Goal: Task Accomplishment & Management: Complete application form

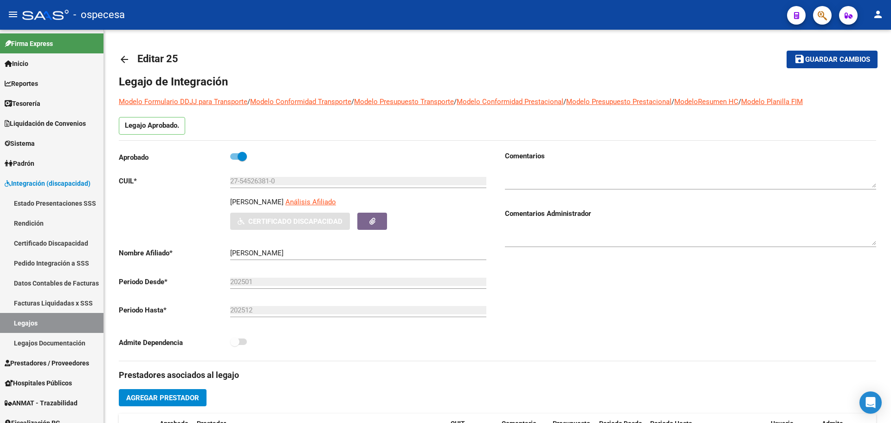
type input "[PERSON_NAME] [PERSON_NAME]"
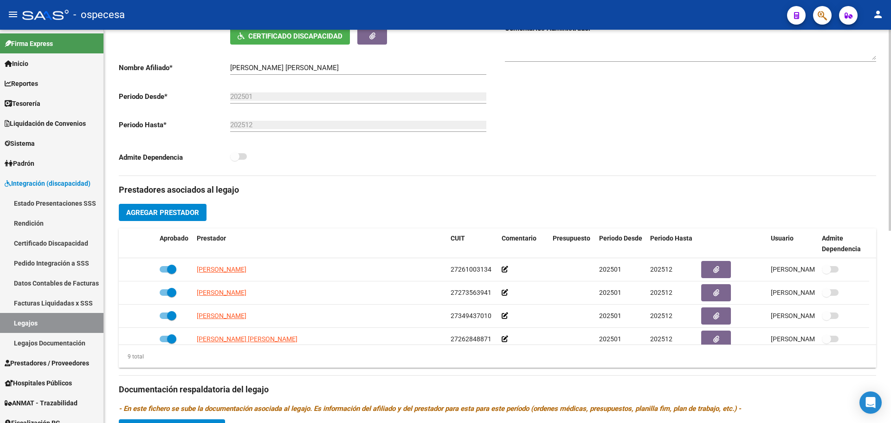
scroll to position [186, 0]
click at [154, 210] on span "Agregar Prestador" at bounding box center [162, 212] width 73 height 8
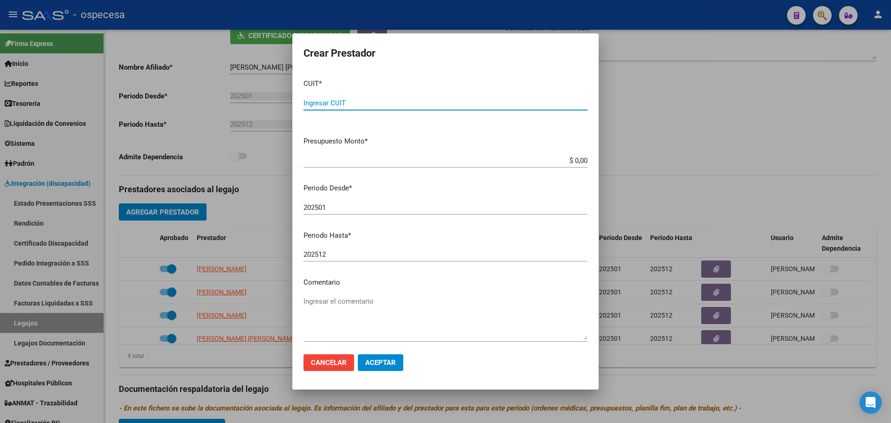
click at [376, 101] on input "Ingresar CUIT" at bounding box center [446, 103] width 284 height 8
type input "30-71623110-7"
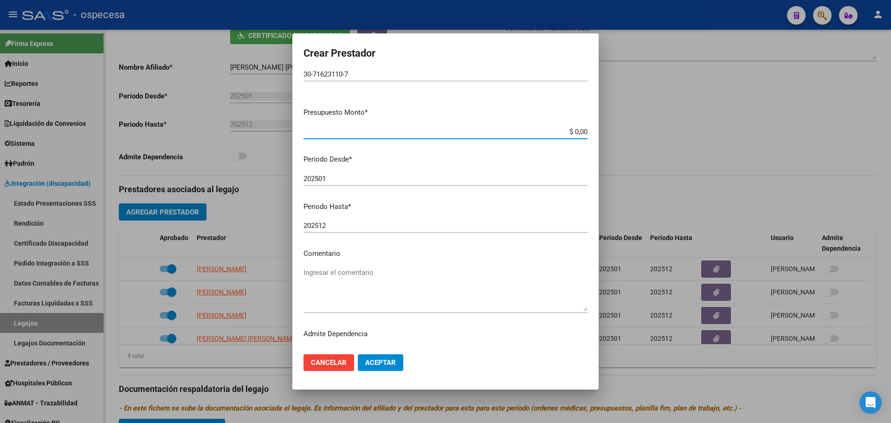
scroll to position [43, 0]
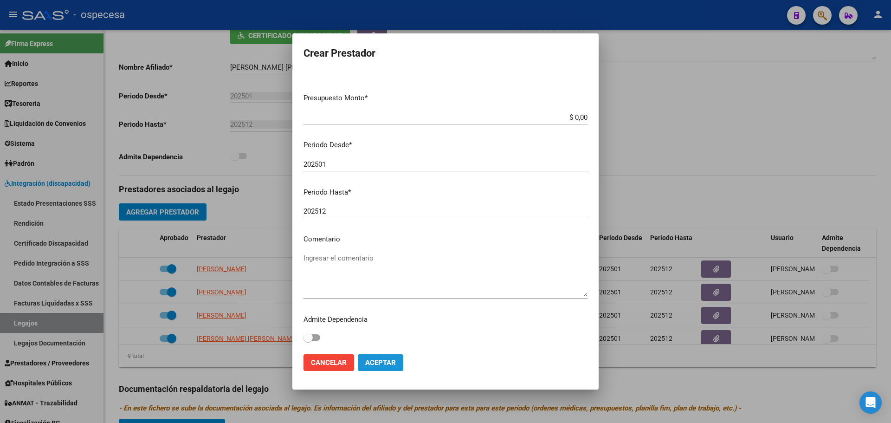
click at [377, 359] on span "Aceptar" at bounding box center [380, 362] width 31 height 8
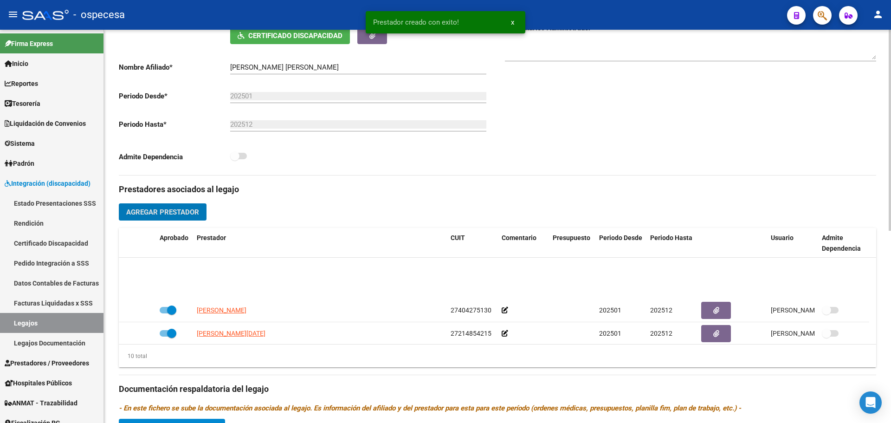
scroll to position [149, 0]
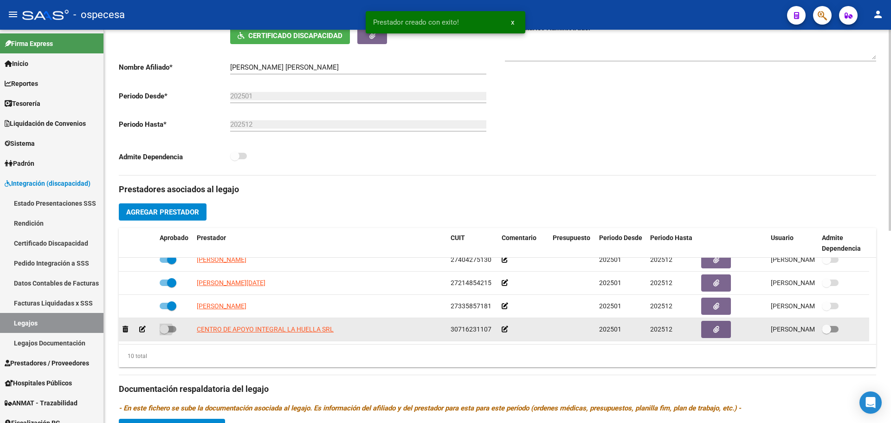
click at [169, 329] on span at bounding box center [168, 329] width 17 height 6
click at [164, 332] on input "checkbox" at bounding box center [164, 332] width 0 height 0
checkbox input "true"
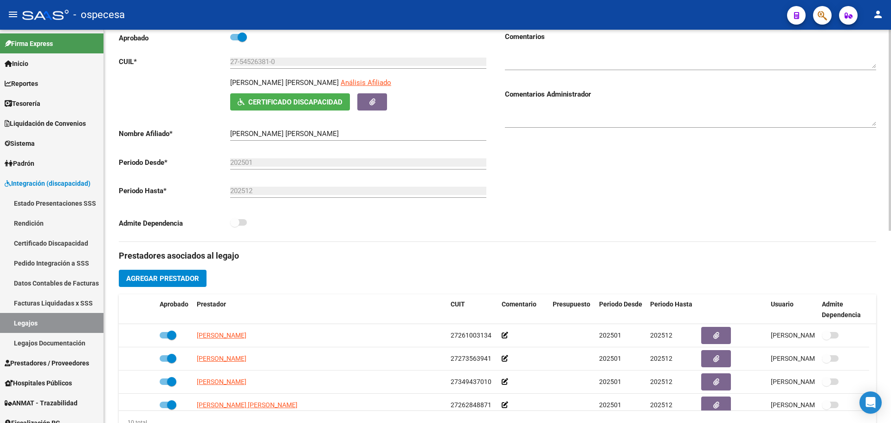
scroll to position [0, 0]
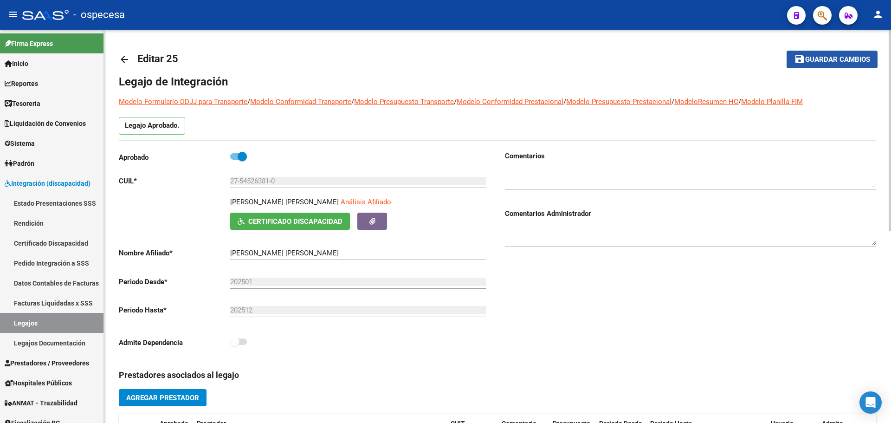
click at [845, 60] on span "Guardar cambios" at bounding box center [837, 60] width 65 height 8
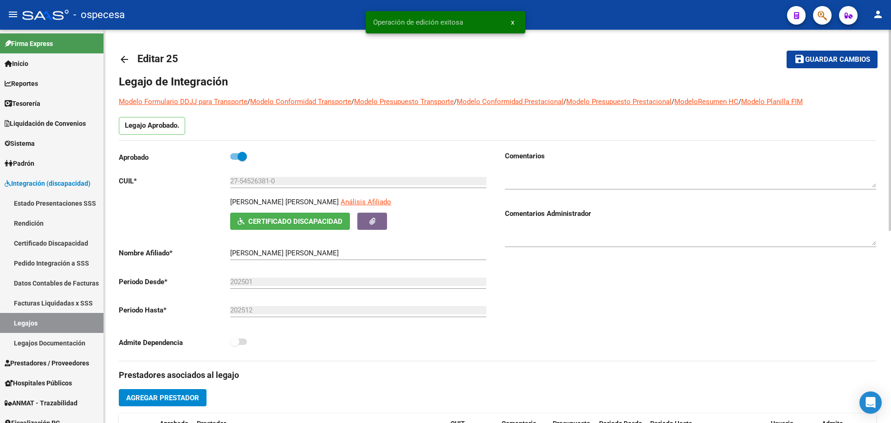
click at [123, 57] on mat-icon "arrow_back" at bounding box center [124, 59] width 11 height 11
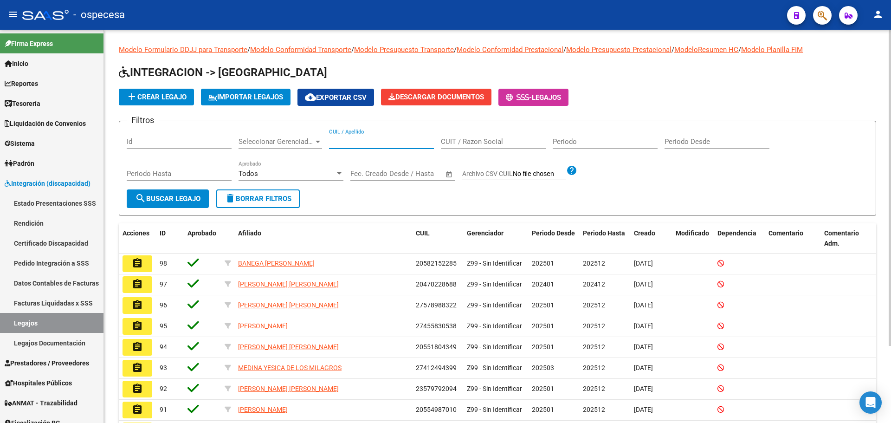
click at [366, 138] on input "CUIL / Apellido" at bounding box center [381, 141] width 105 height 8
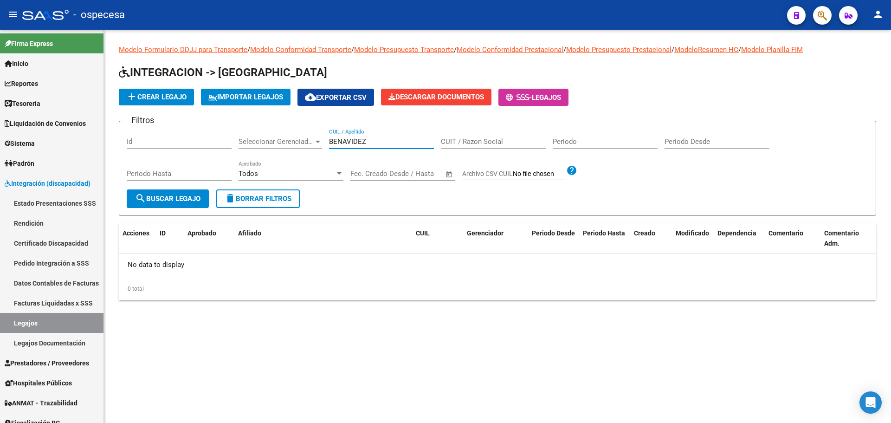
click at [374, 141] on input "BENAVIDEZ" at bounding box center [381, 141] width 105 height 8
type input "BENAVIDEZ"
click at [181, 322] on div "Modelo Formulario DDJJ para Transporte / Modelo Conformidad Transporte / Modelo…" at bounding box center [497, 180] width 787 height 300
click at [169, 95] on span "add Crear Legajo" at bounding box center [156, 97] width 60 height 8
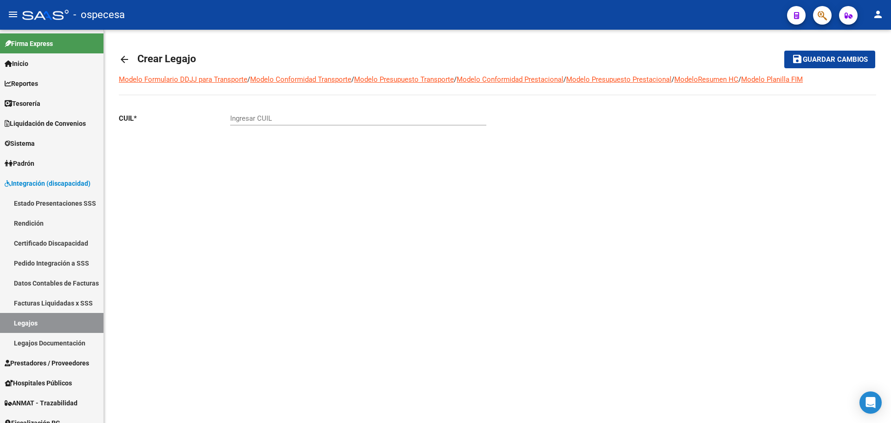
click at [261, 118] on input "Ingresar CUIL" at bounding box center [358, 118] width 256 height 8
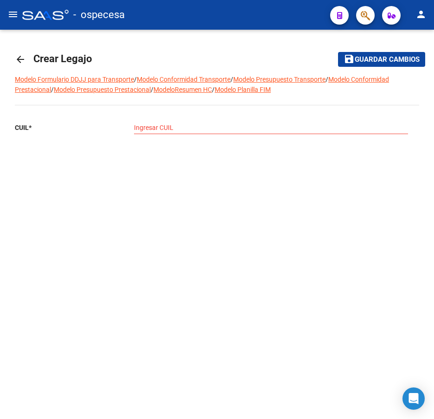
click at [202, 125] on input "Ingresar CUIL" at bounding box center [271, 128] width 274 height 8
type input "27-57169173-1"
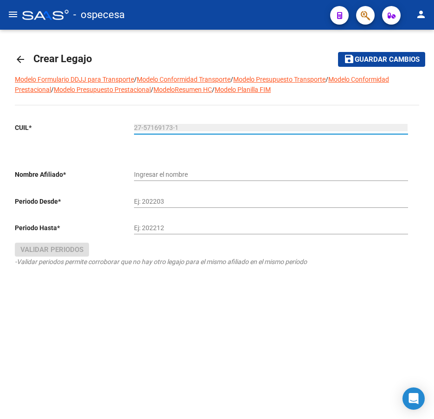
type input "[PERSON_NAME]"
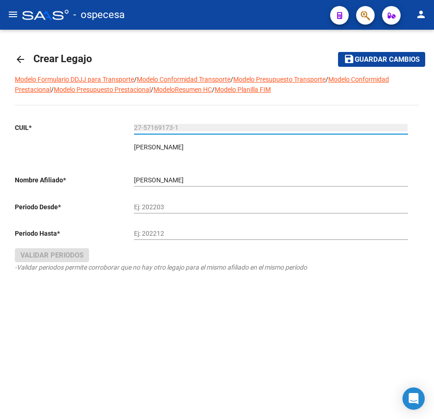
type input "27-57169173-1"
click at [171, 206] on input "Ej: 202203" at bounding box center [271, 207] width 274 height 8
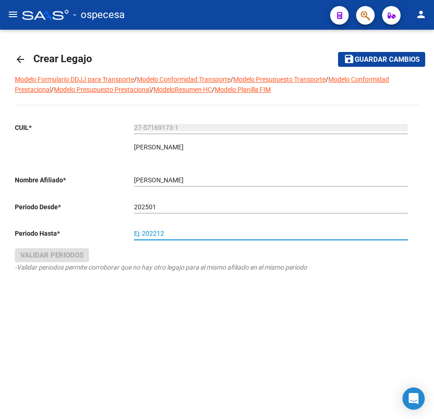
click at [147, 232] on input "Ej: 202212" at bounding box center [271, 234] width 274 height 8
click at [165, 210] on input "202501" at bounding box center [271, 207] width 274 height 8
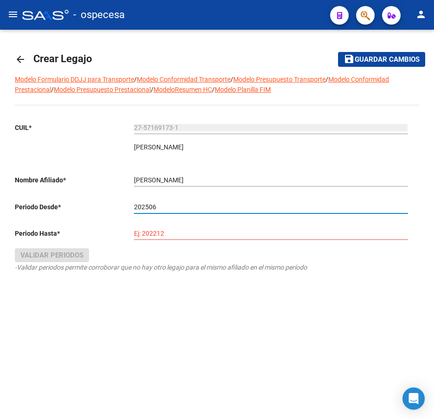
type input "202506"
click at [174, 225] on div "Ej: 202212" at bounding box center [271, 230] width 274 height 19
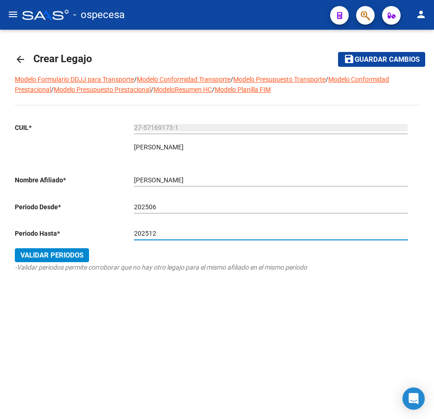
type input "202512"
click at [76, 261] on button "Validar Periodos" at bounding box center [52, 255] width 74 height 14
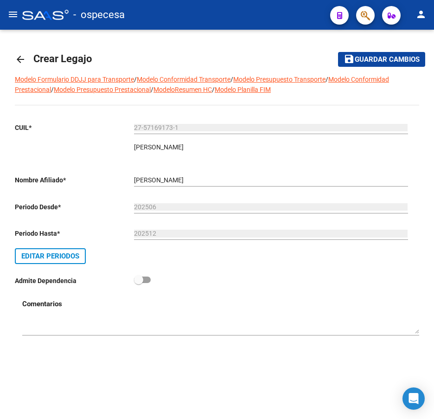
click at [363, 59] on span "Guardar cambios" at bounding box center [387, 60] width 65 height 8
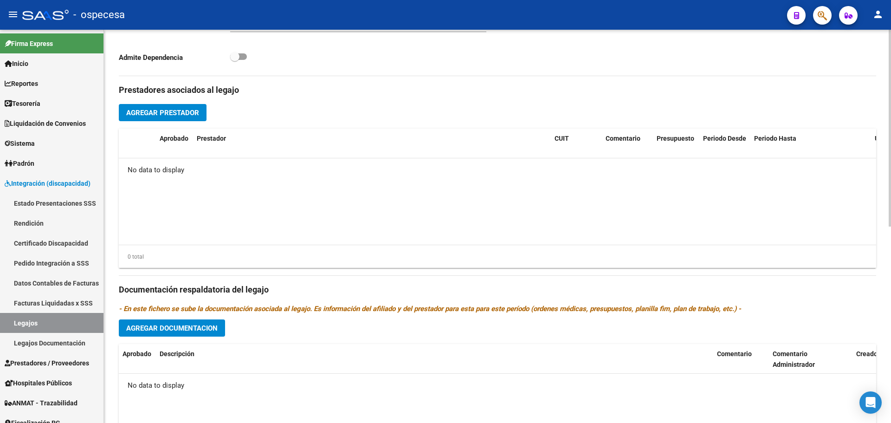
scroll to position [325, 0]
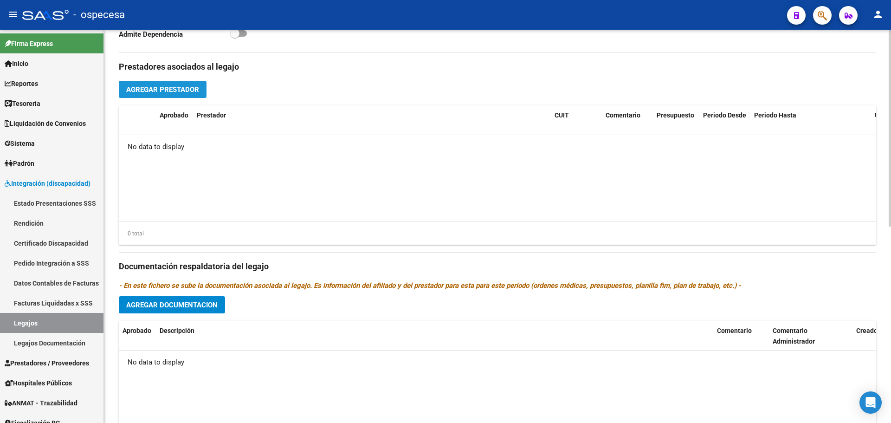
click at [201, 88] on button "Agregar Prestador" at bounding box center [163, 89] width 88 height 17
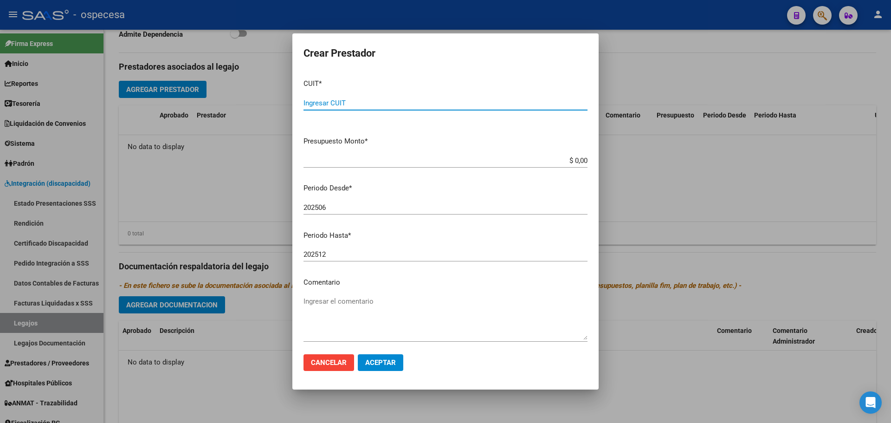
click at [359, 106] on input "Ingresar CUIT" at bounding box center [446, 103] width 284 height 8
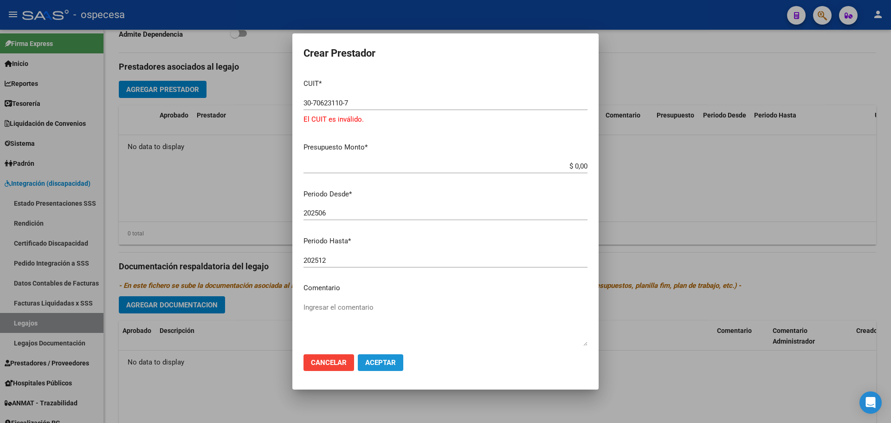
click at [392, 357] on button "Aceptar" at bounding box center [380, 362] width 45 height 17
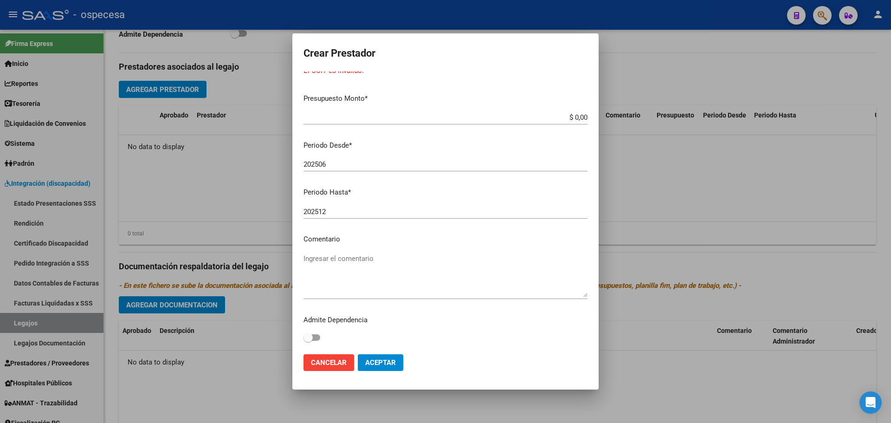
click at [378, 364] on span "Aceptar" at bounding box center [380, 362] width 31 height 8
click at [379, 364] on span "Aceptar" at bounding box center [380, 362] width 31 height 8
click at [379, 363] on span "Aceptar" at bounding box center [380, 362] width 31 height 8
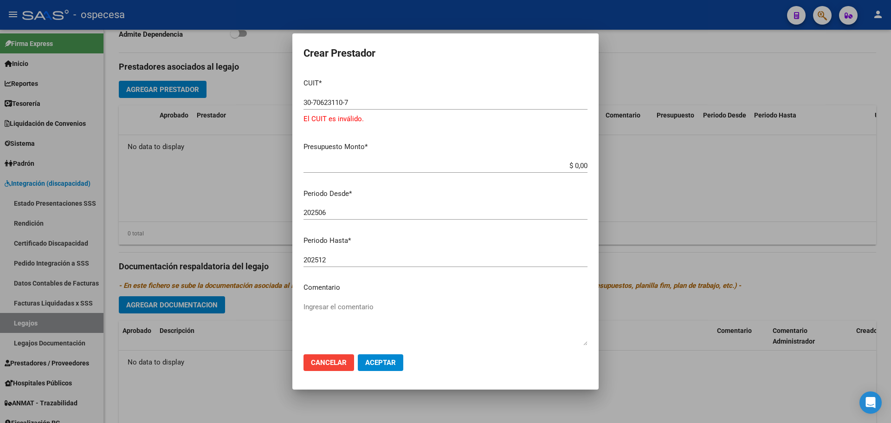
scroll to position [0, 0]
click at [372, 99] on input "30-70623110-7" at bounding box center [446, 103] width 284 height 8
click at [368, 105] on input "30-70623110-7" at bounding box center [446, 103] width 284 height 8
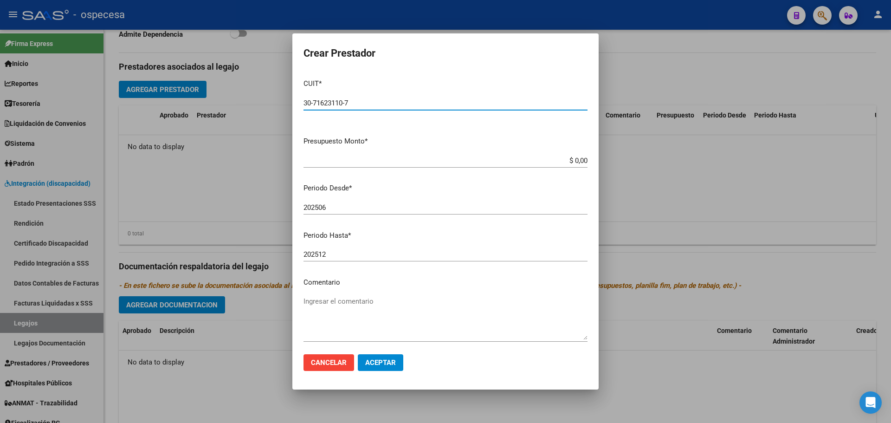
type input "30-71623110-7"
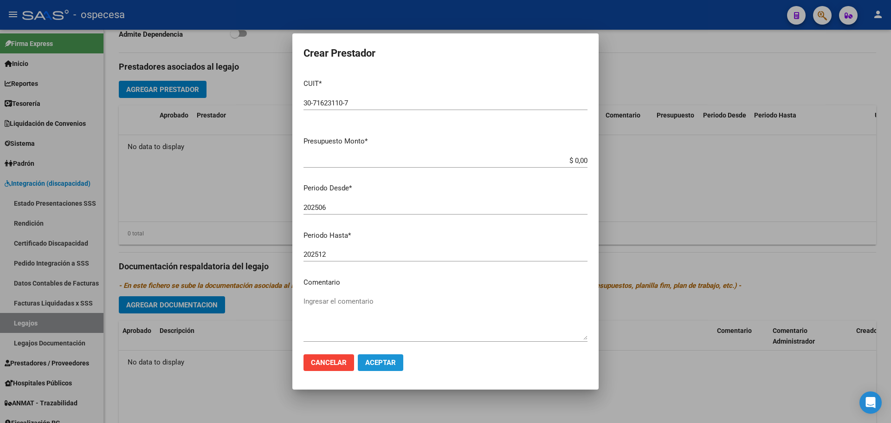
click at [390, 358] on span "Aceptar" at bounding box center [380, 362] width 31 height 8
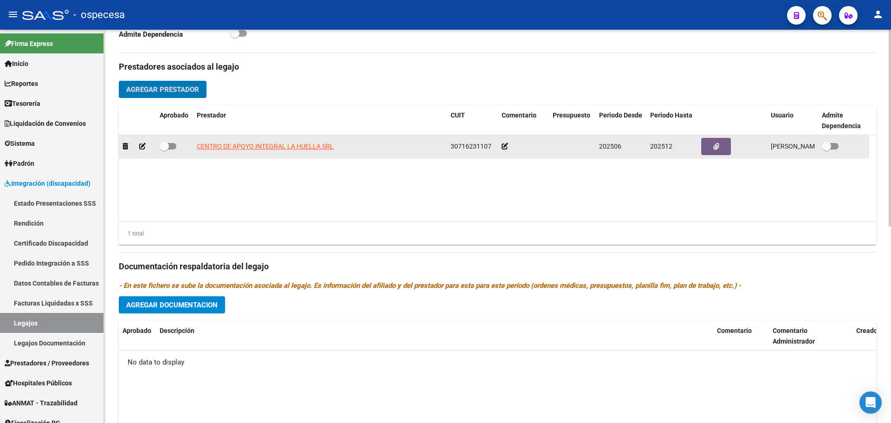
click at [177, 142] on div at bounding box center [175, 147] width 30 height 12
click at [175, 143] on span at bounding box center [168, 146] width 17 height 6
click at [164, 149] on input "checkbox" at bounding box center [164, 149] width 0 height 0
checkbox input "true"
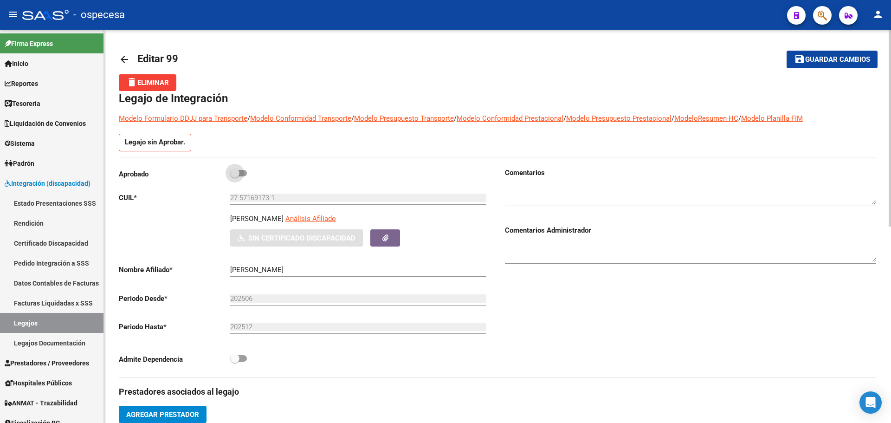
drag, startPoint x: 239, startPoint y: 175, endPoint x: 244, endPoint y: 171, distance: 6.6
click at [236, 173] on span at bounding box center [234, 172] width 9 height 9
click at [235, 176] on input "checkbox" at bounding box center [234, 176] width 0 height 0
checkbox input "true"
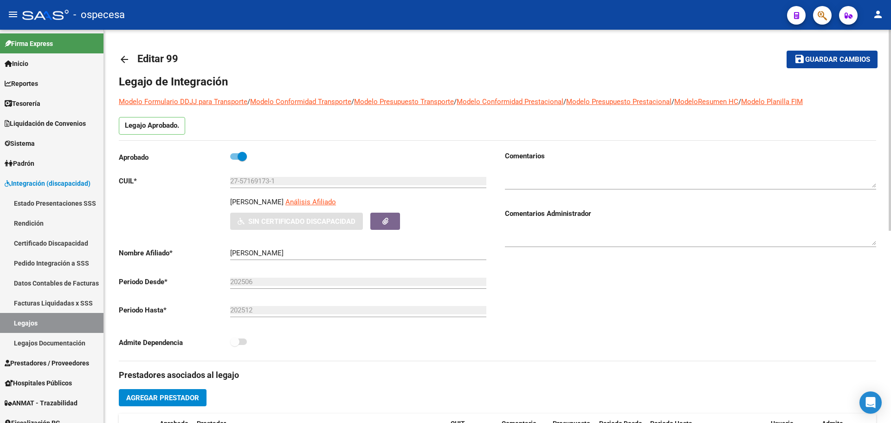
click at [807, 61] on span "Guardar cambios" at bounding box center [837, 60] width 65 height 8
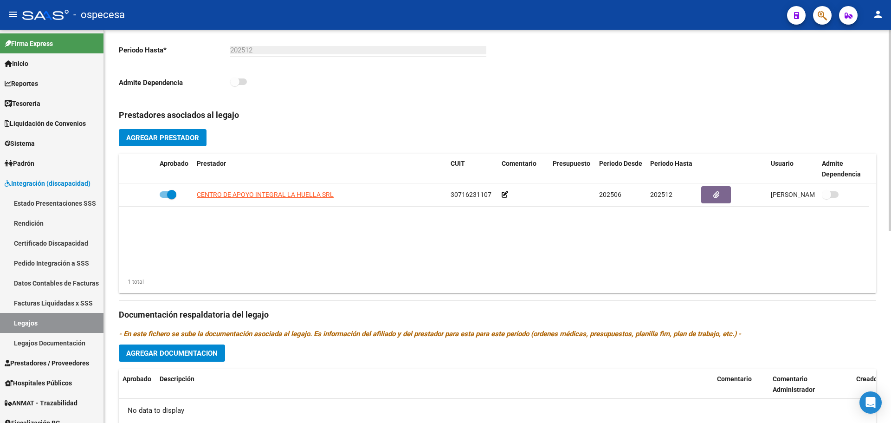
scroll to position [232, 0]
